Goal: Find specific page/section: Find specific page/section

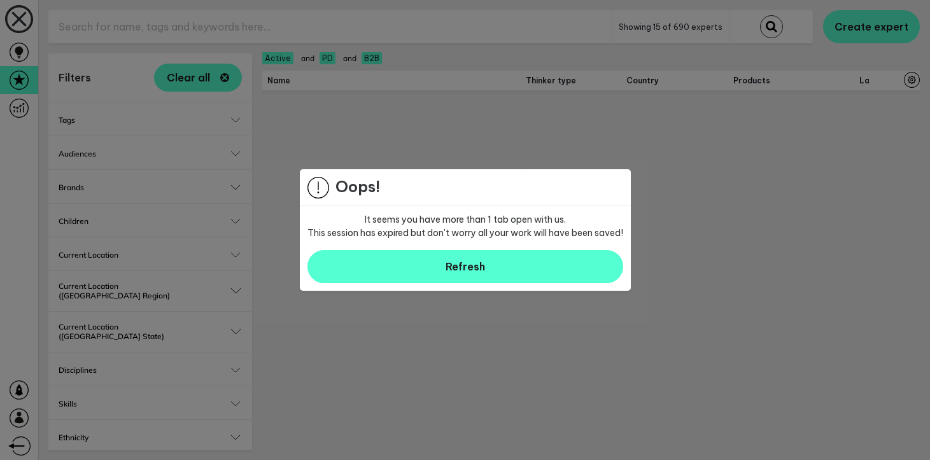
click at [236, 38] on div at bounding box center [465, 230] width 930 height 460
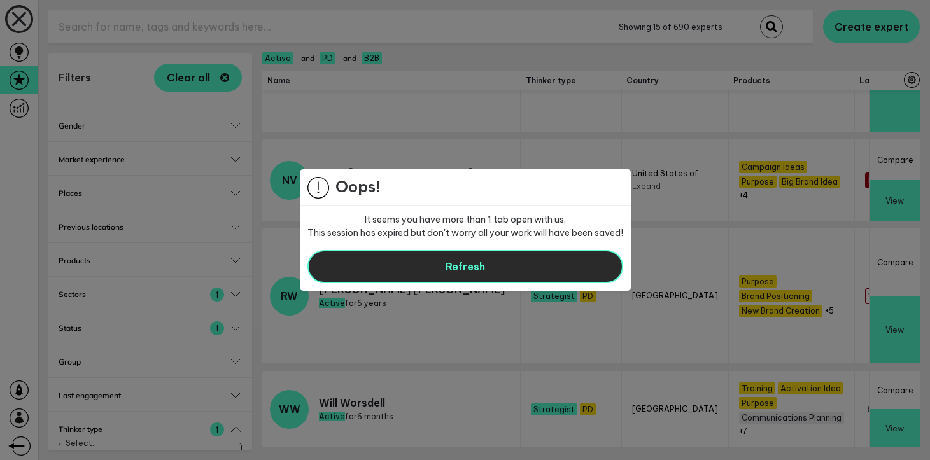
click at [423, 269] on button "Refresh" at bounding box center [465, 266] width 316 height 33
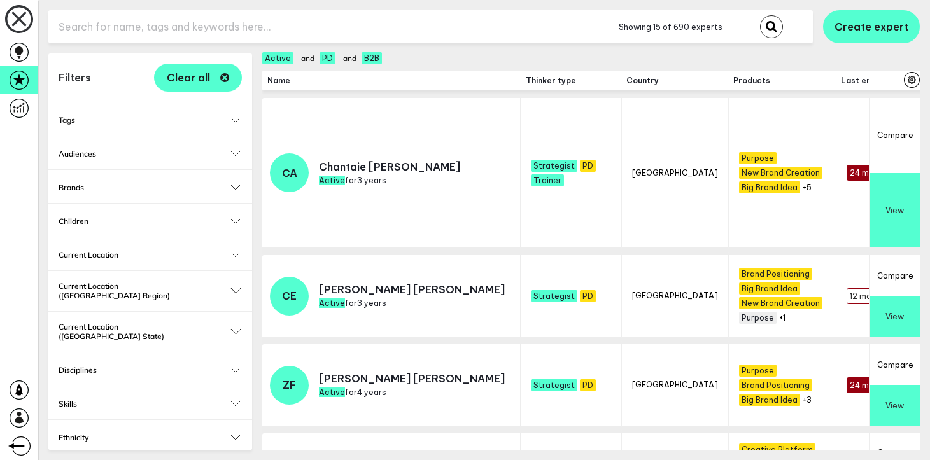
click at [414, 25] on input "text" at bounding box center [329, 26] width 563 height 31
click at [760, 15] on button "submit" at bounding box center [771, 26] width 23 height 23
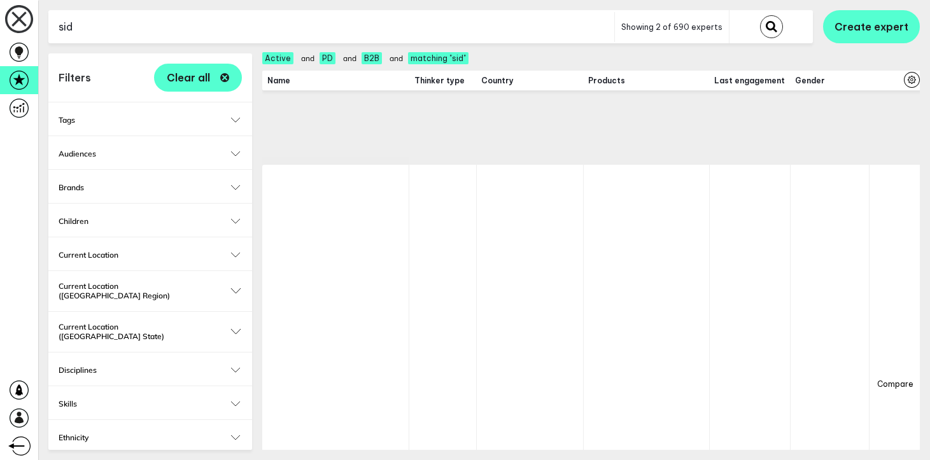
scroll to position [517, 0]
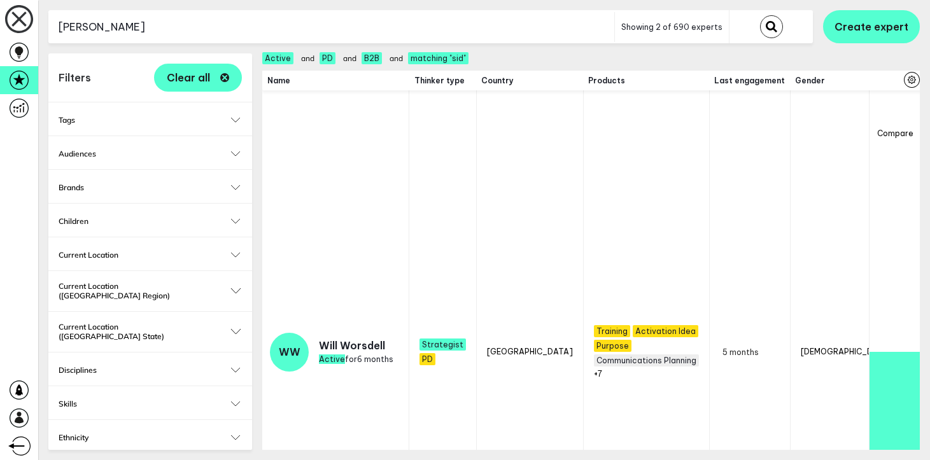
click at [760, 15] on button "submit" at bounding box center [771, 26] width 23 height 23
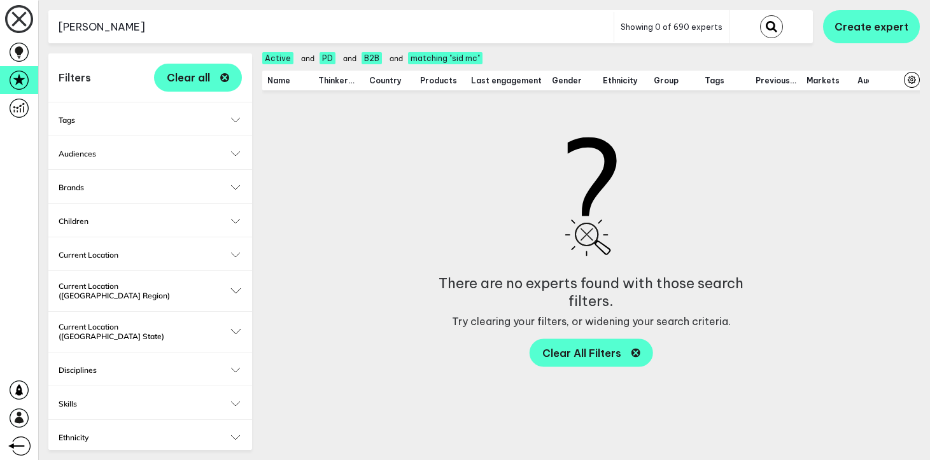
click at [390, 27] on input "[PERSON_NAME]" at bounding box center [330, 26] width 565 height 31
click at [760, 15] on button "submit" at bounding box center [771, 26] width 23 height 23
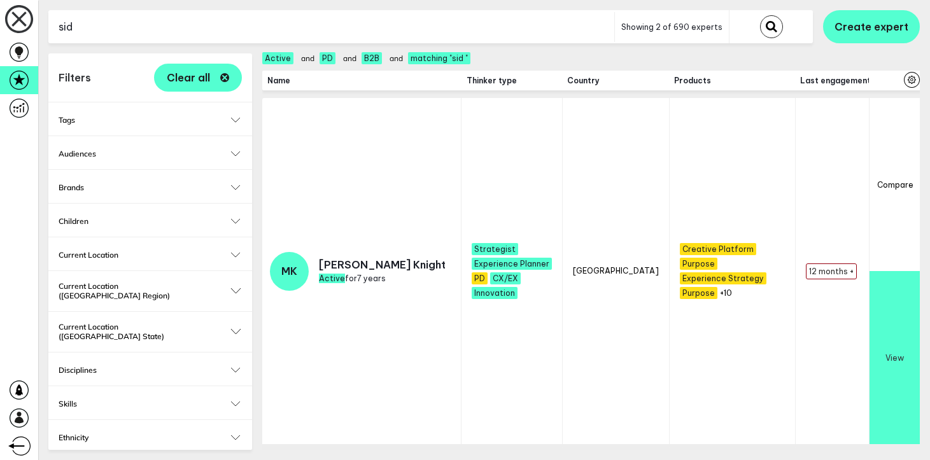
click at [433, 25] on input "sid" at bounding box center [331, 26] width 566 height 31
type input "s"
type input "mcg"
click at [760, 15] on button "submit" at bounding box center [771, 26] width 23 height 23
